Goal: Task Accomplishment & Management: Manage account settings

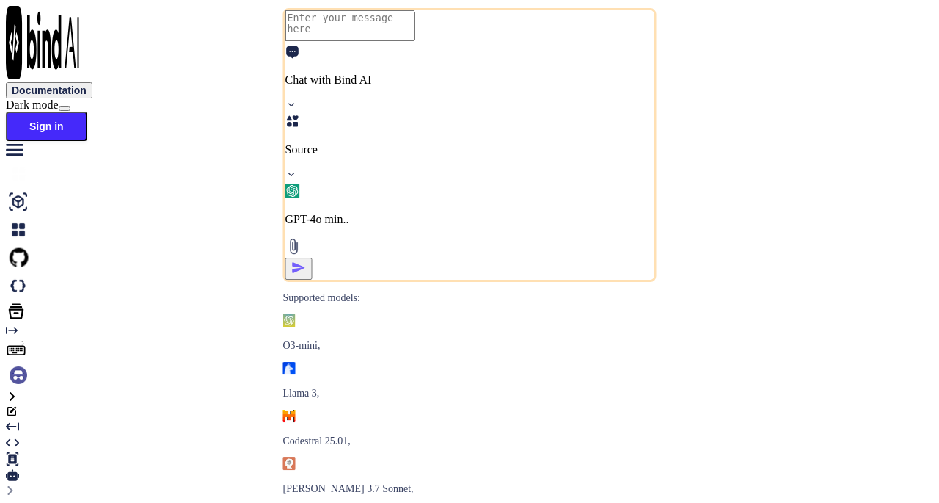
drag, startPoint x: 2, startPoint y: 460, endPoint x: 13, endPoint y: 467, distance: 13.2
click at [6, 390] on div "Created with Pixso." at bounding box center [469, 357] width 927 height 66
click at [18, 387] on img at bounding box center [18, 374] width 25 height 25
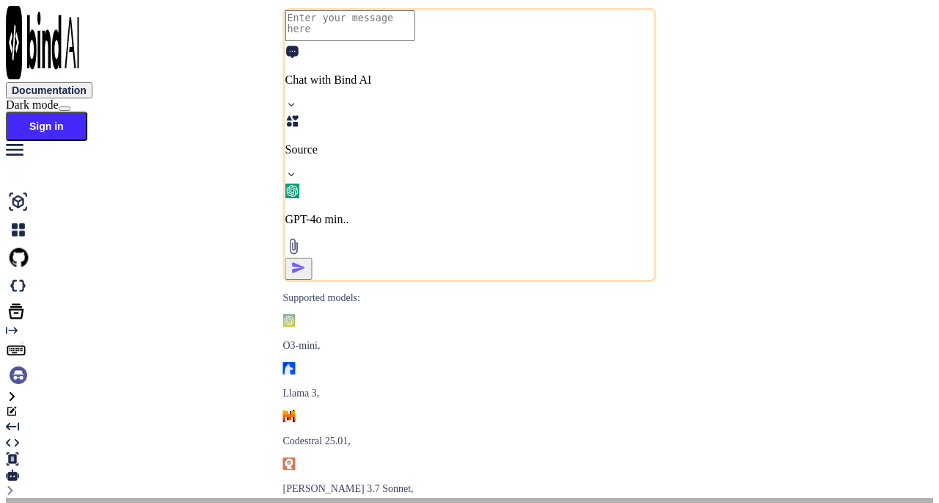
type input "[PERSON_NAME][EMAIL_ADDRESS][DOMAIN_NAME]"
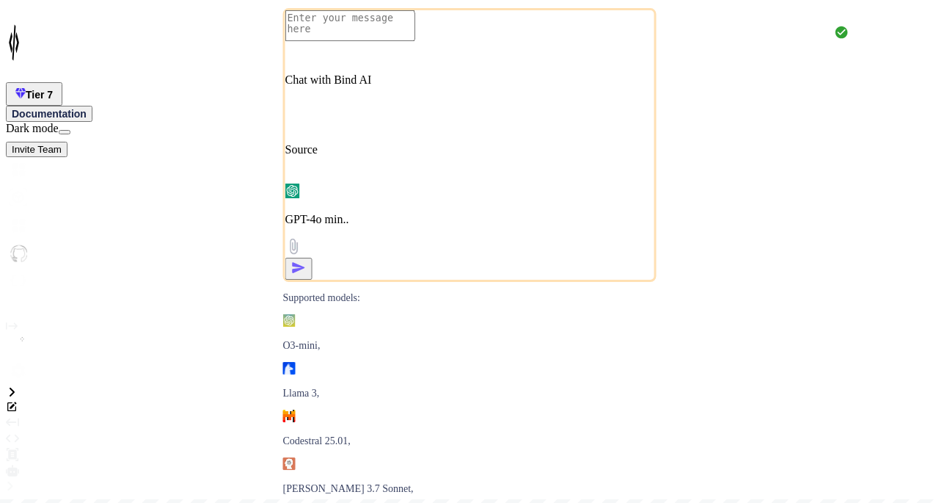
type textarea "x"
click at [23, 383] on img at bounding box center [18, 370] width 25 height 25
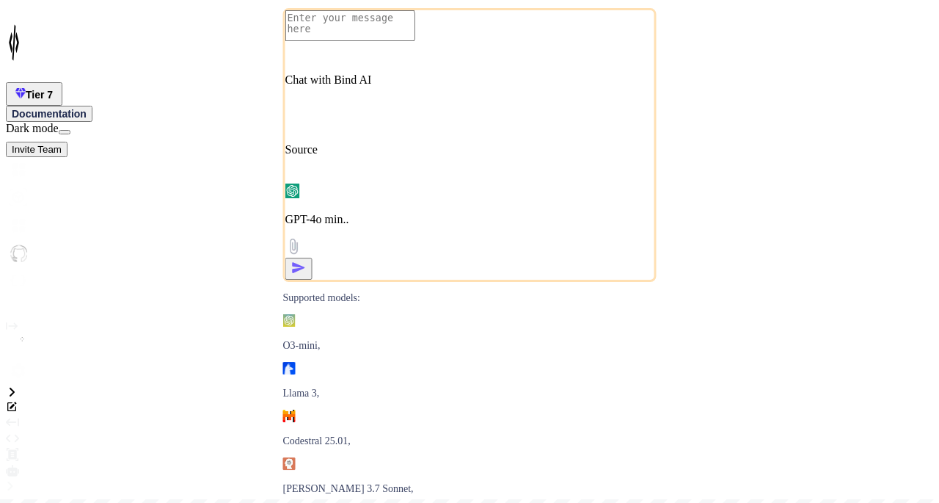
click at [876, 40] on div "Tier 7 Documentation Dark mode Invite Team Created with Pixso." at bounding box center [469, 81] width 927 height 151
click at [68, 142] on button "Invite Team" at bounding box center [37, 149] width 62 height 15
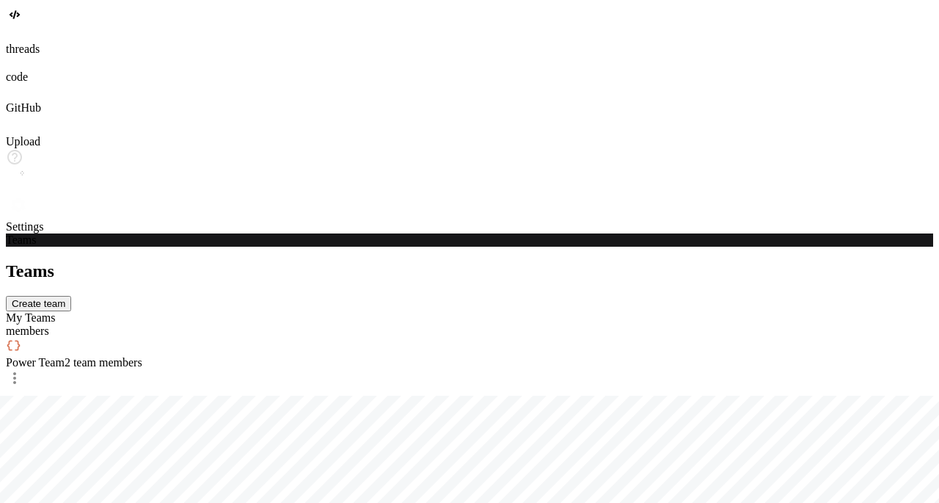
click at [630, 369] on div at bounding box center [469, 379] width 927 height 21
click at [142, 356] on span "2 team members" at bounding box center [104, 362] width 78 height 12
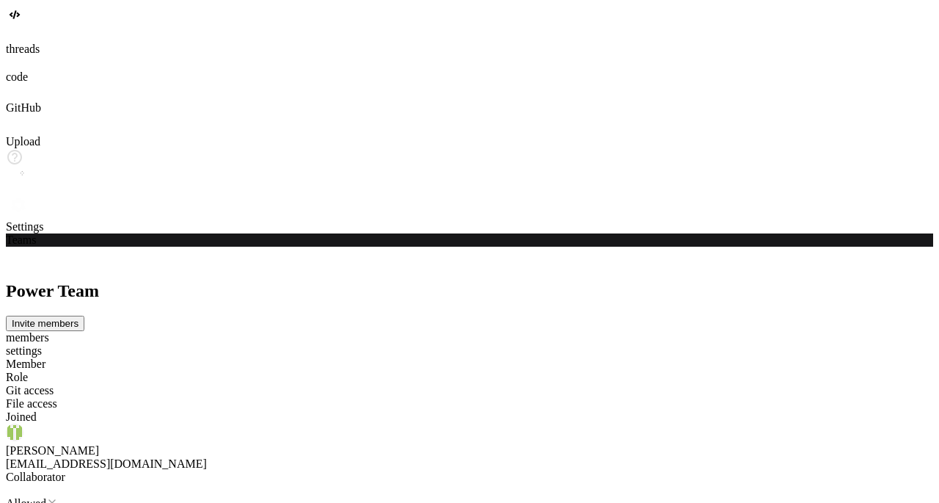
click at [575, 495] on p "Allowed" at bounding box center [469, 502] width 927 height 15
click at [649, 351] on div "Power Team Invite members members settings Member Role Git access File access J…" at bounding box center [469, 499] width 927 height 476
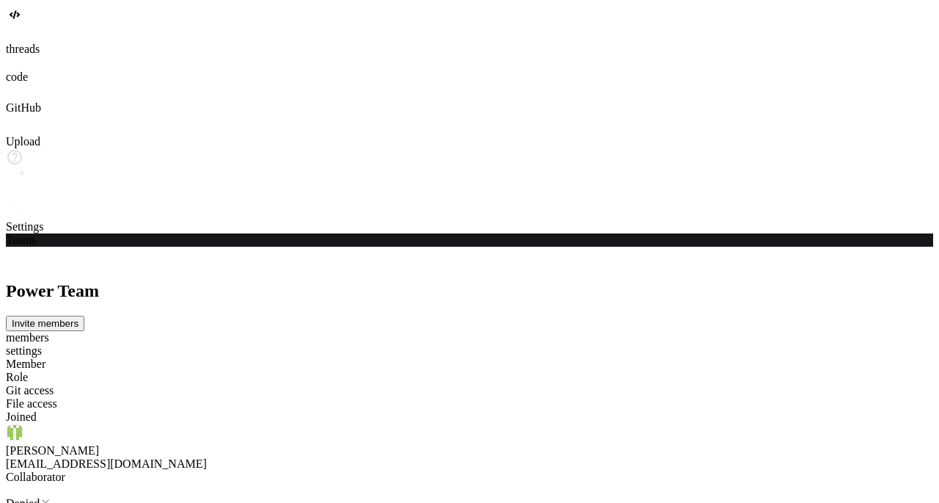
click at [21, 98] on icon at bounding box center [13, 91] width 15 height 15
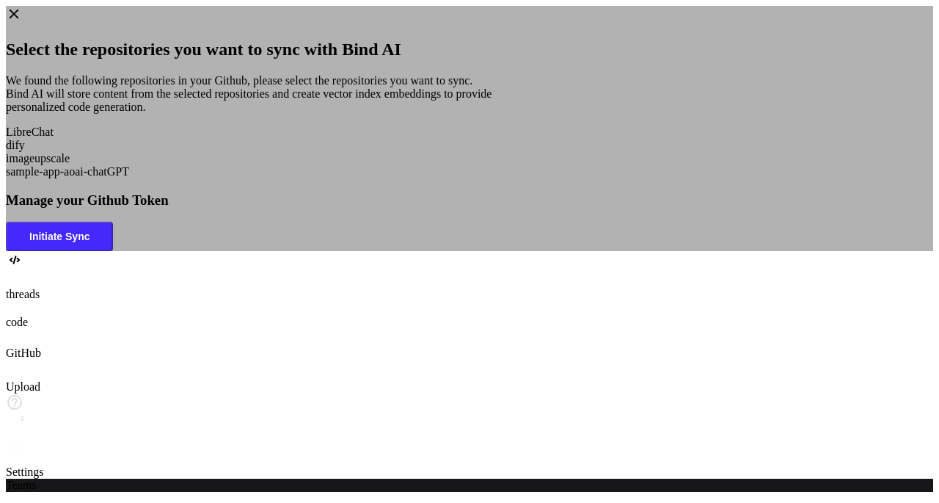
click at [584, 251] on div "Select the repositories you want to sync with Bind AI We found the following re…" at bounding box center [469, 128] width 927 height 245
